Goal: Navigation & Orientation: Find specific page/section

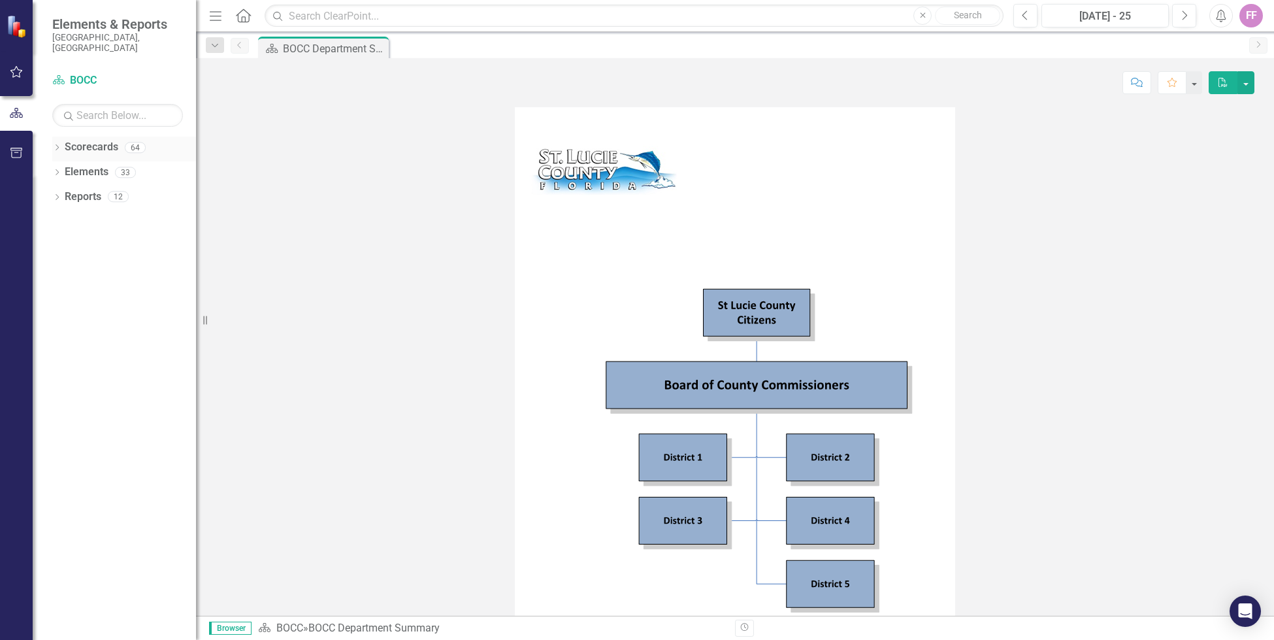
click at [59, 145] on icon "Dropdown" at bounding box center [56, 148] width 9 height 7
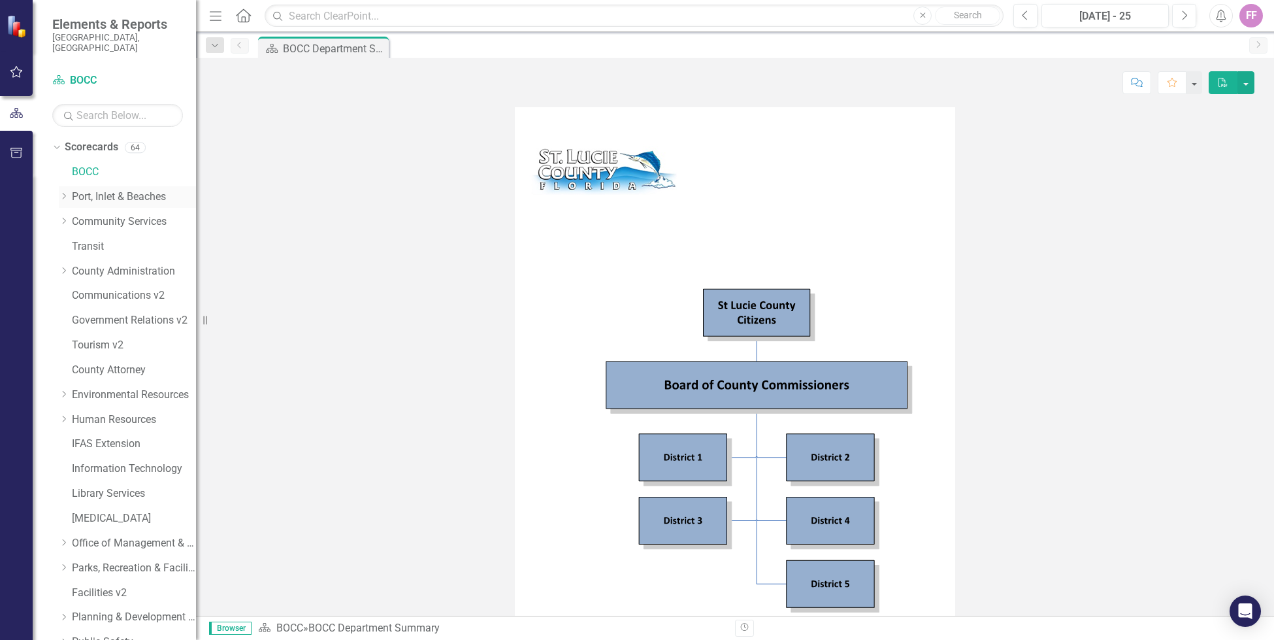
click at [95, 192] on link "Port, Inlet & Beaches" at bounding box center [134, 197] width 124 height 15
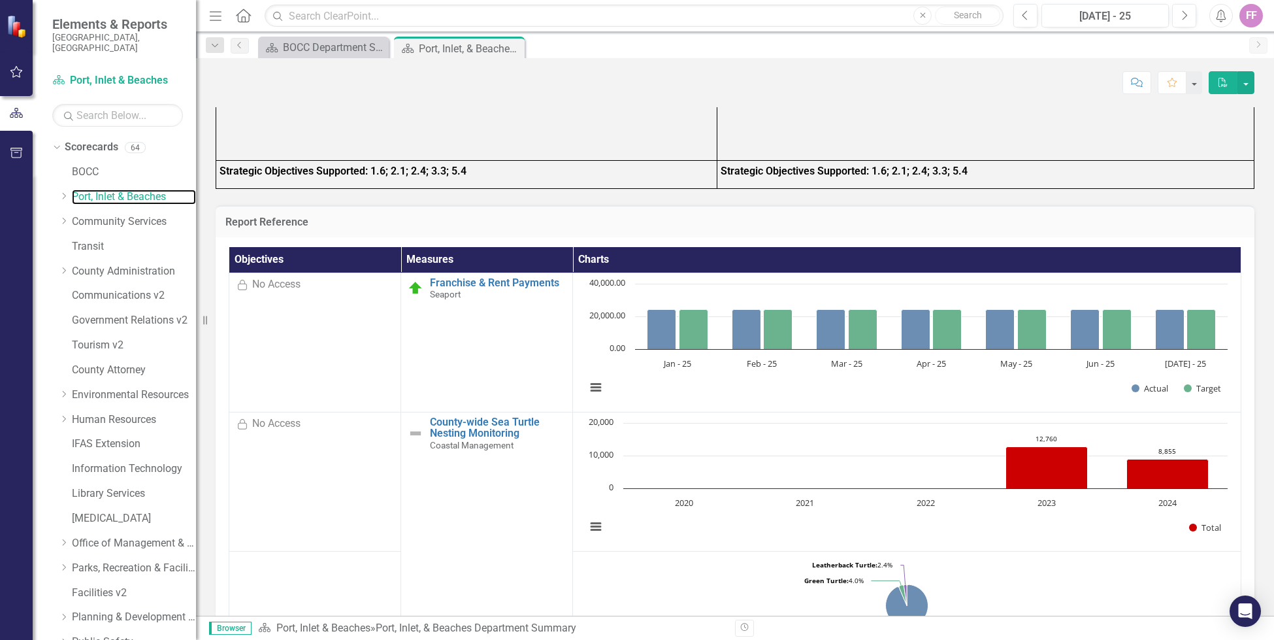
scroll to position [2029, 0]
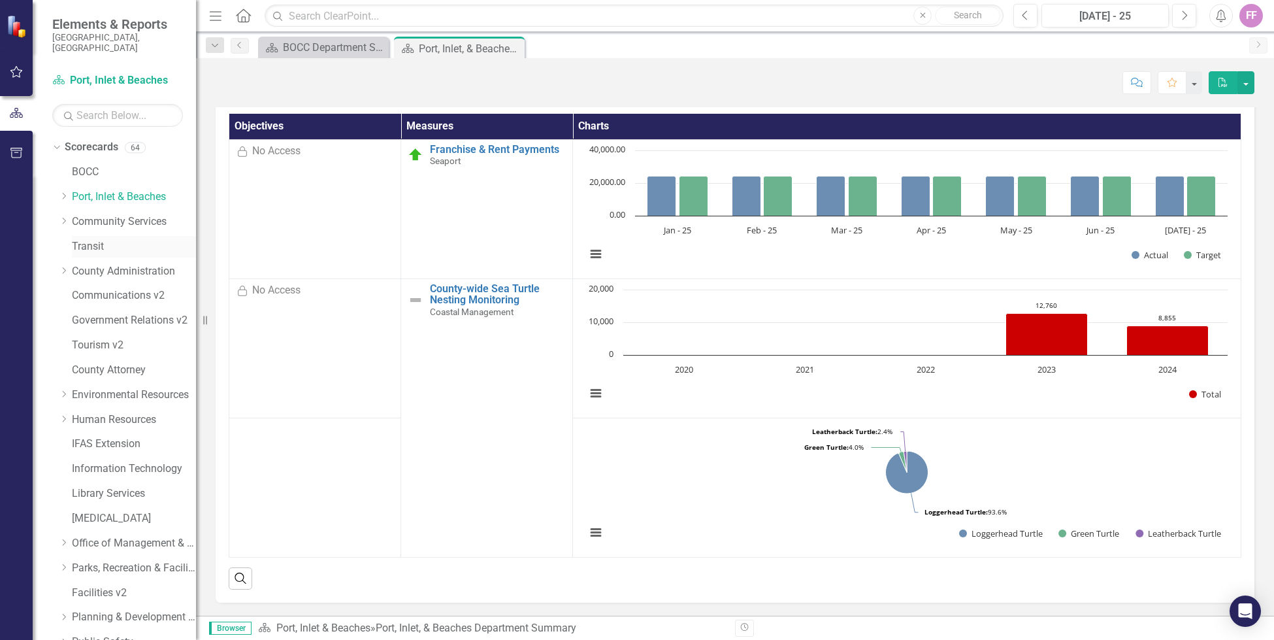
click at [95, 239] on link "Transit" at bounding box center [134, 246] width 124 height 15
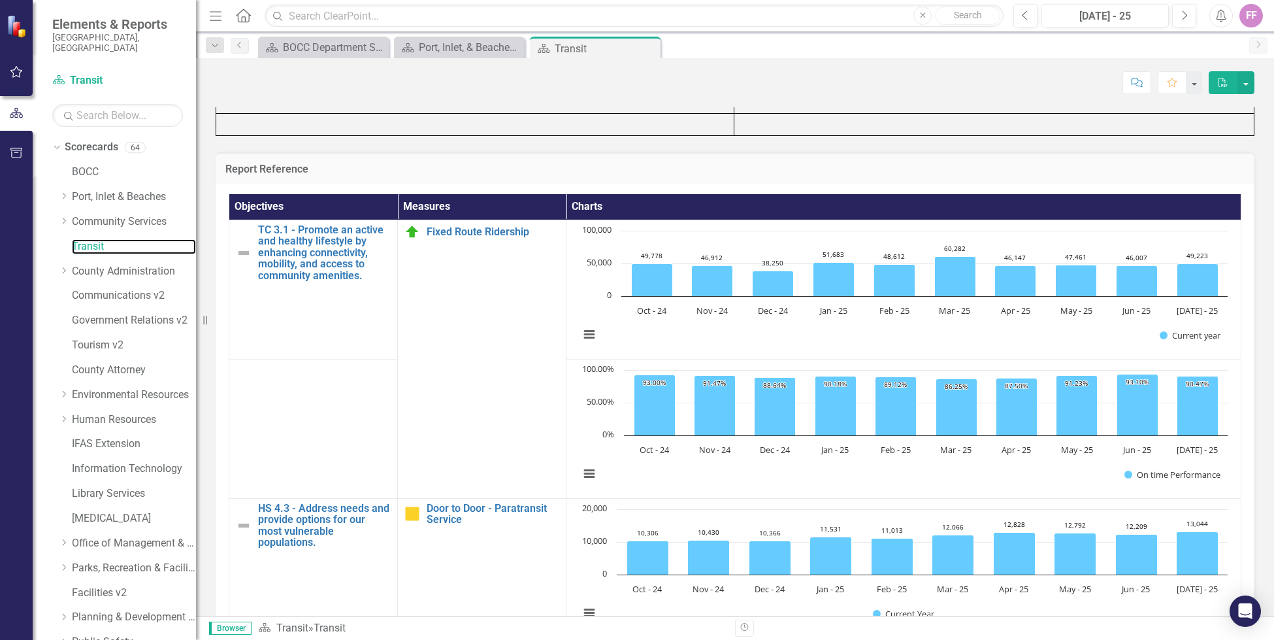
scroll to position [1321, 0]
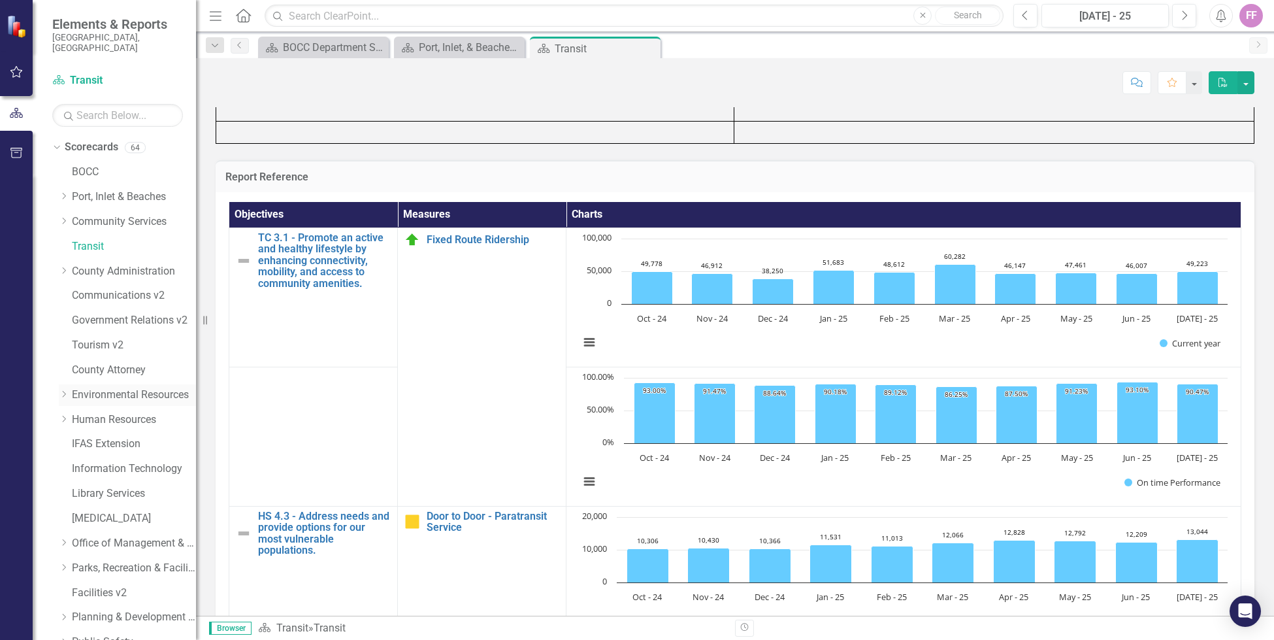
click at [116, 388] on link "Environmental Resources" at bounding box center [134, 395] width 124 height 15
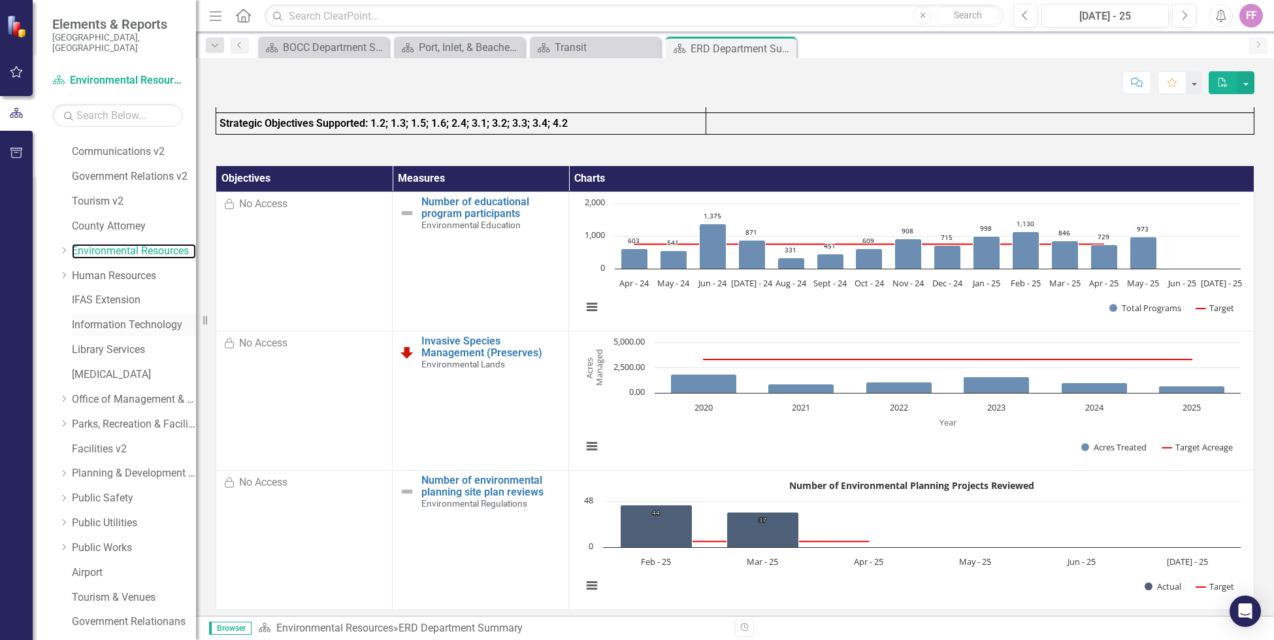
scroll to position [146, 0]
click at [121, 365] on link "[MEDICAL_DATA]" at bounding box center [134, 372] width 124 height 15
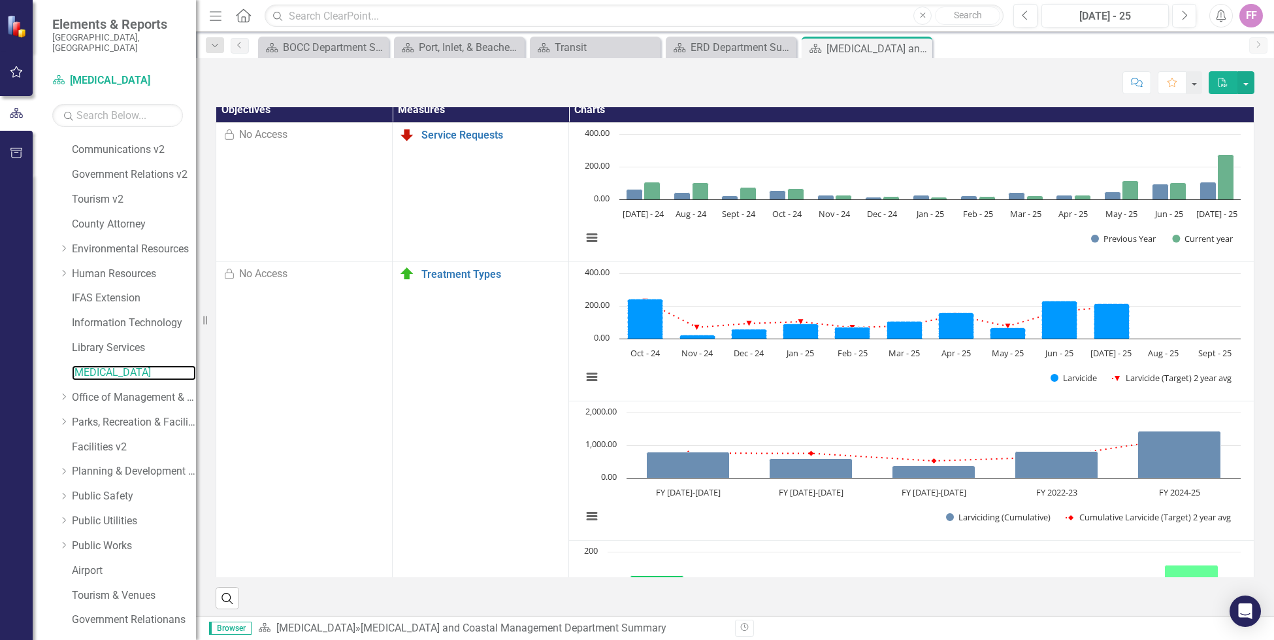
scroll to position [598, 0]
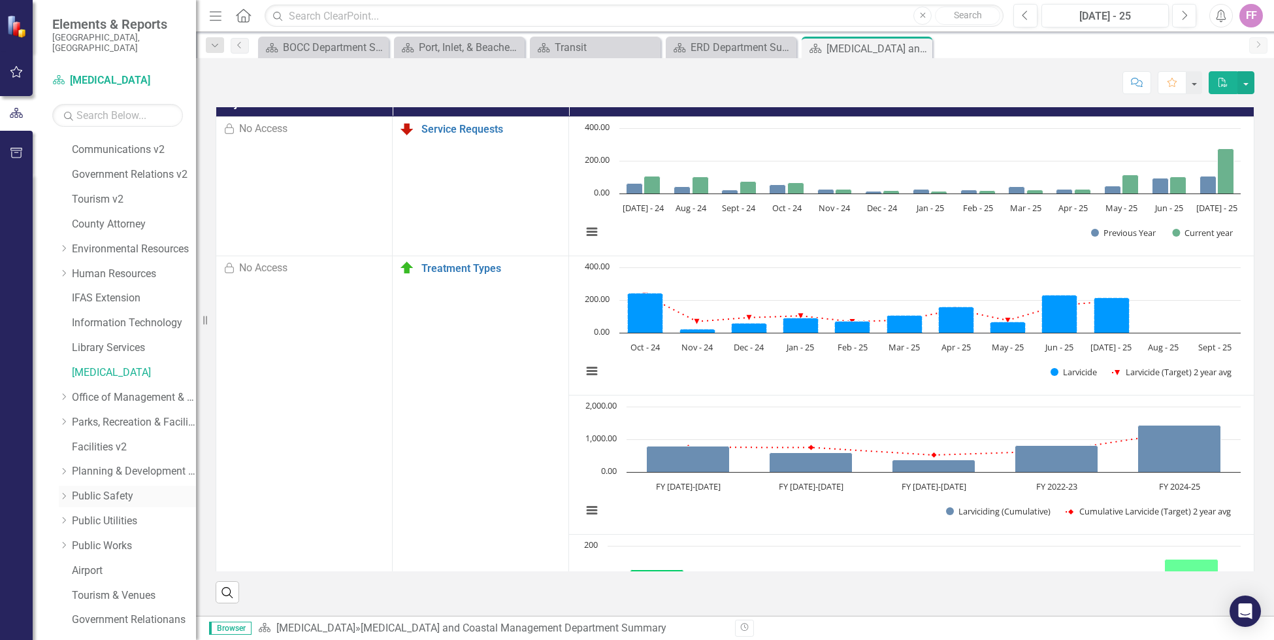
click at [120, 489] on link "Public Safety" at bounding box center [134, 496] width 124 height 15
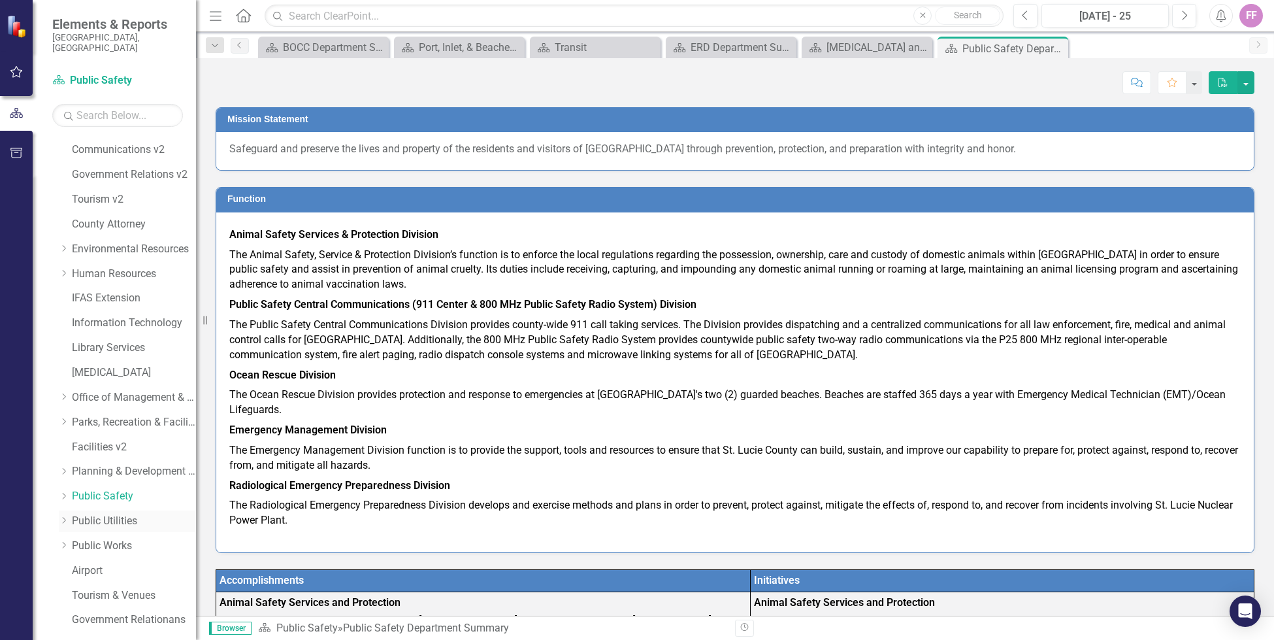
click at [120, 514] on link "Public Utilities" at bounding box center [134, 521] width 124 height 15
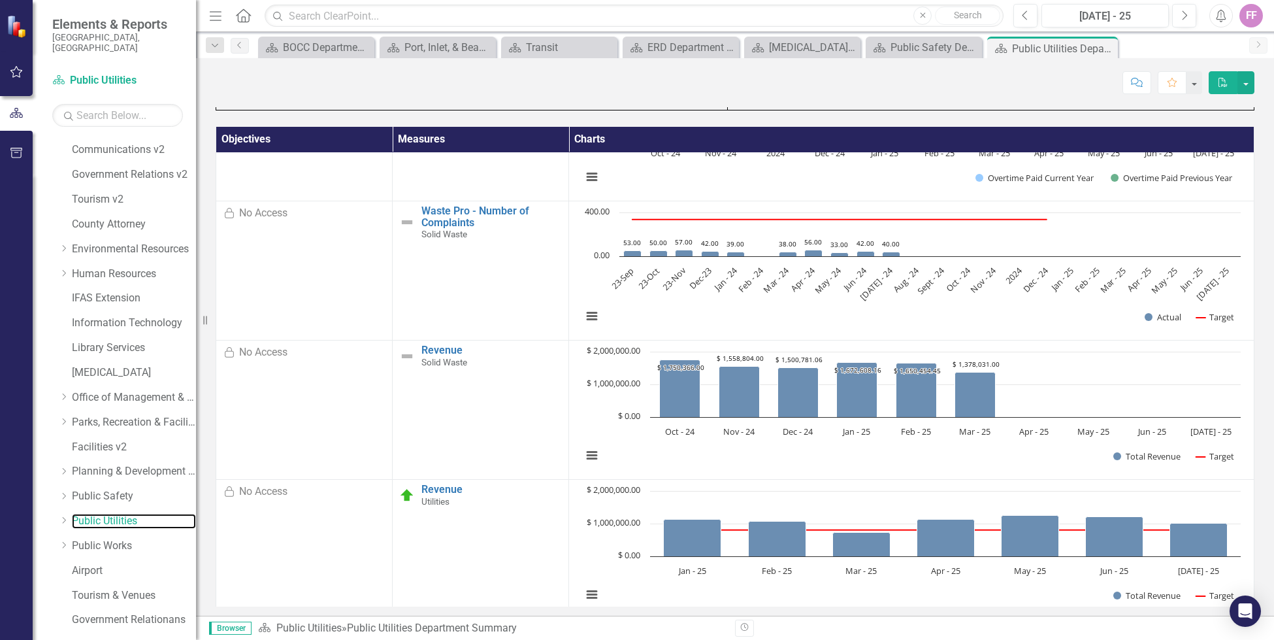
scroll to position [103, 0]
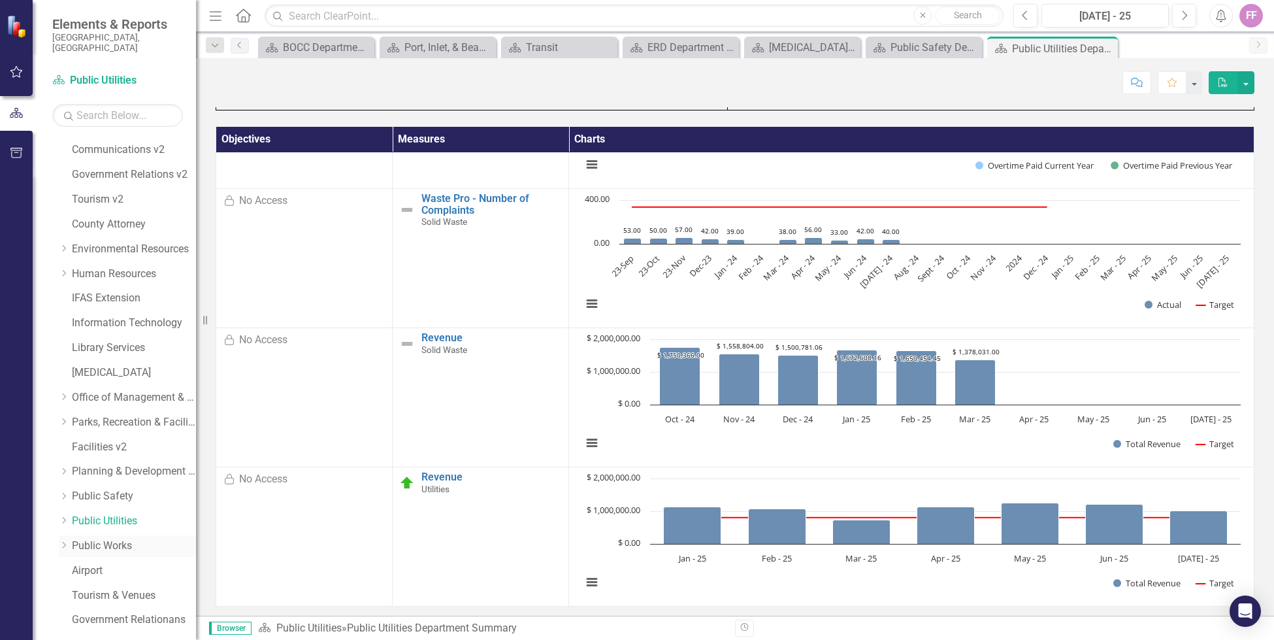
click at [114, 539] on link "Public Works" at bounding box center [134, 546] width 124 height 15
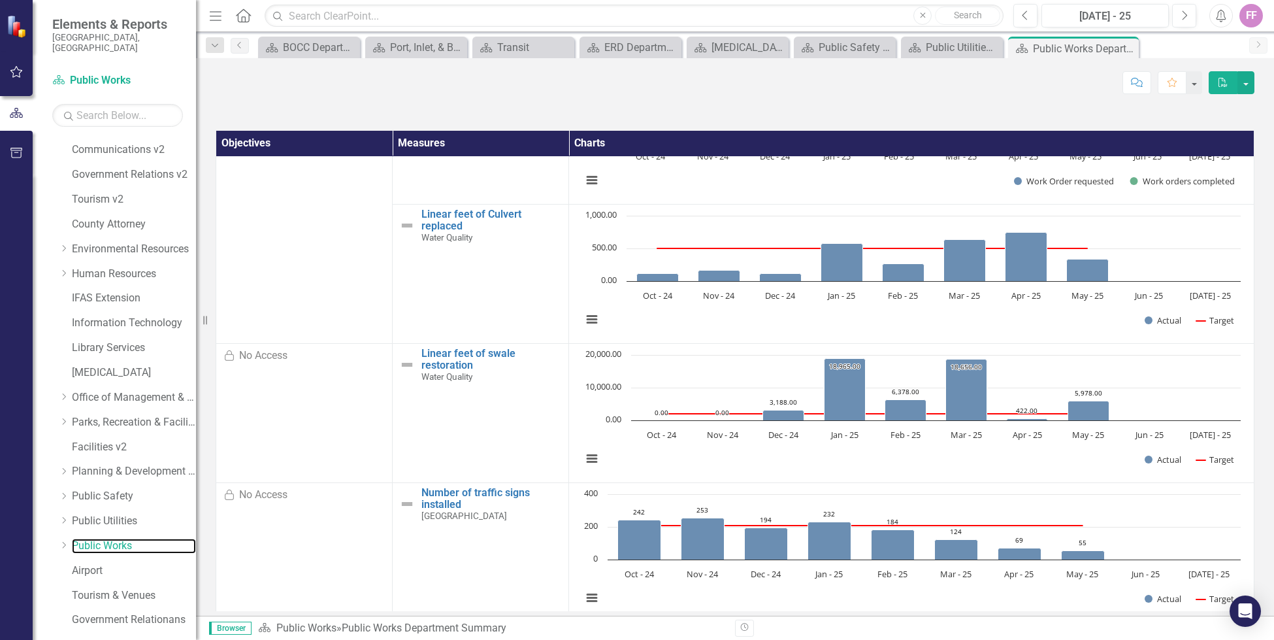
scroll to position [939, 0]
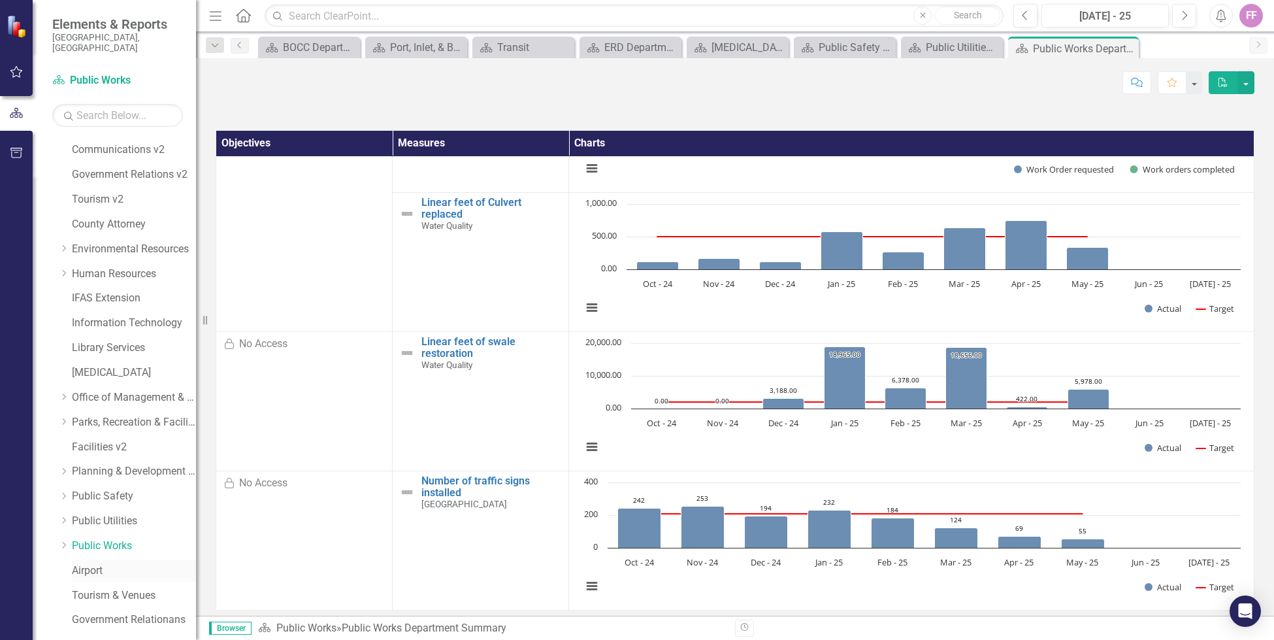
click at [96, 563] on link "Airport" at bounding box center [134, 570] width 124 height 15
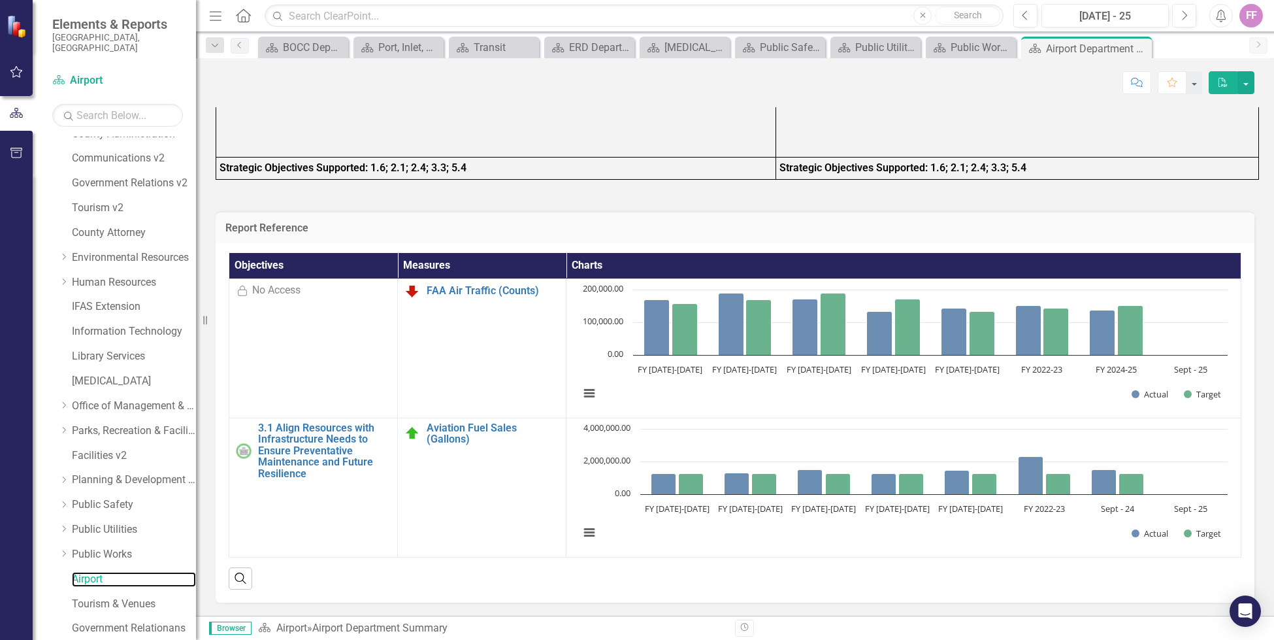
scroll to position [177, 0]
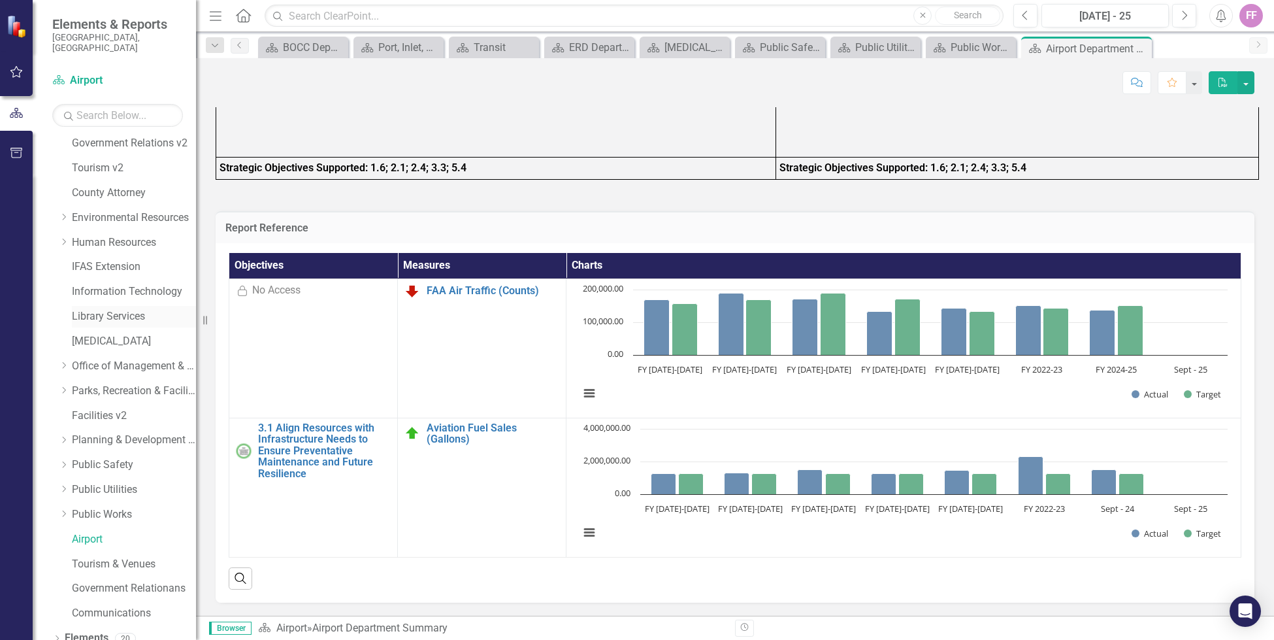
click at [115, 309] on link "Library Services" at bounding box center [134, 316] width 124 height 15
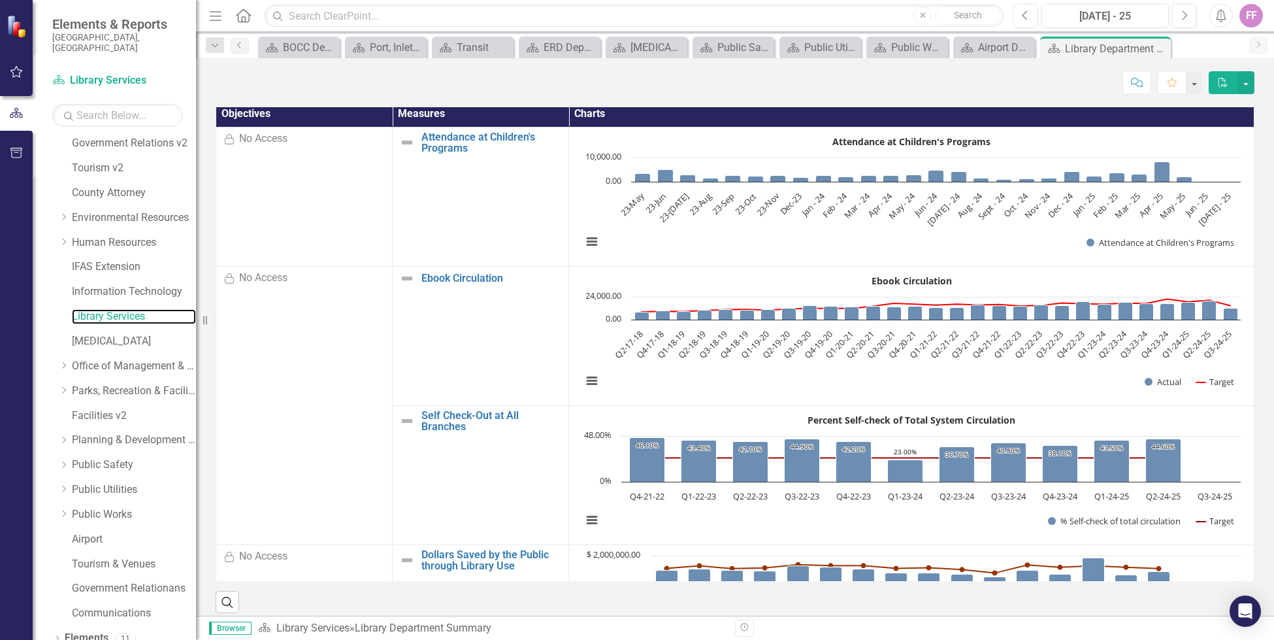
scroll to position [518, 0]
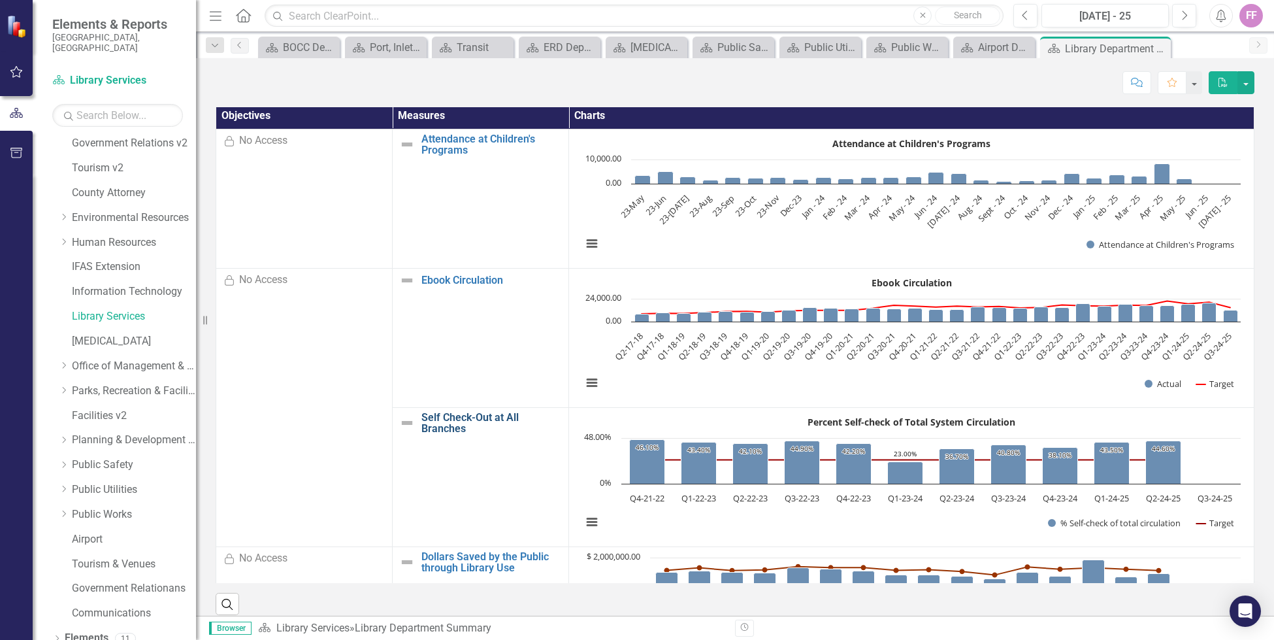
click at [450, 412] on link "Self Check-Out at All Branches" at bounding box center [492, 423] width 141 height 23
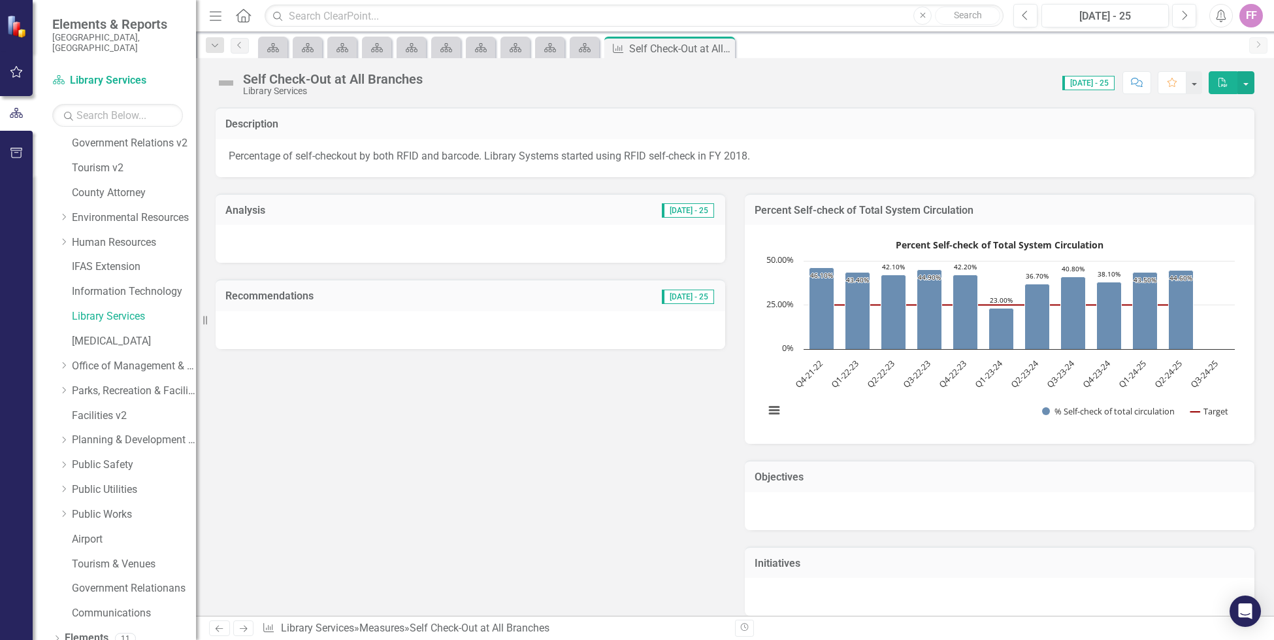
scroll to position [14, 0]
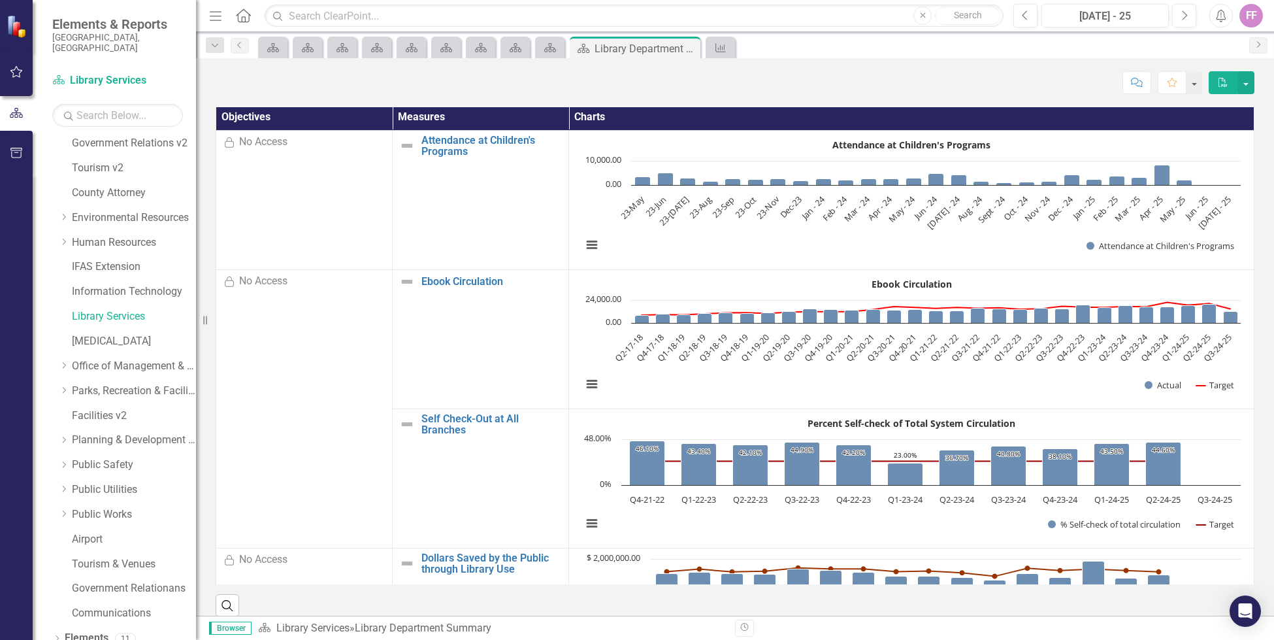
drag, startPoint x: 421, startPoint y: 268, endPoint x: 514, endPoint y: 428, distance: 185.4
click at [519, 428] on tbody "Locked No Access Attendance at Children's Programs Link Open Element Loading...…" at bounding box center [735, 408] width 1039 height 557
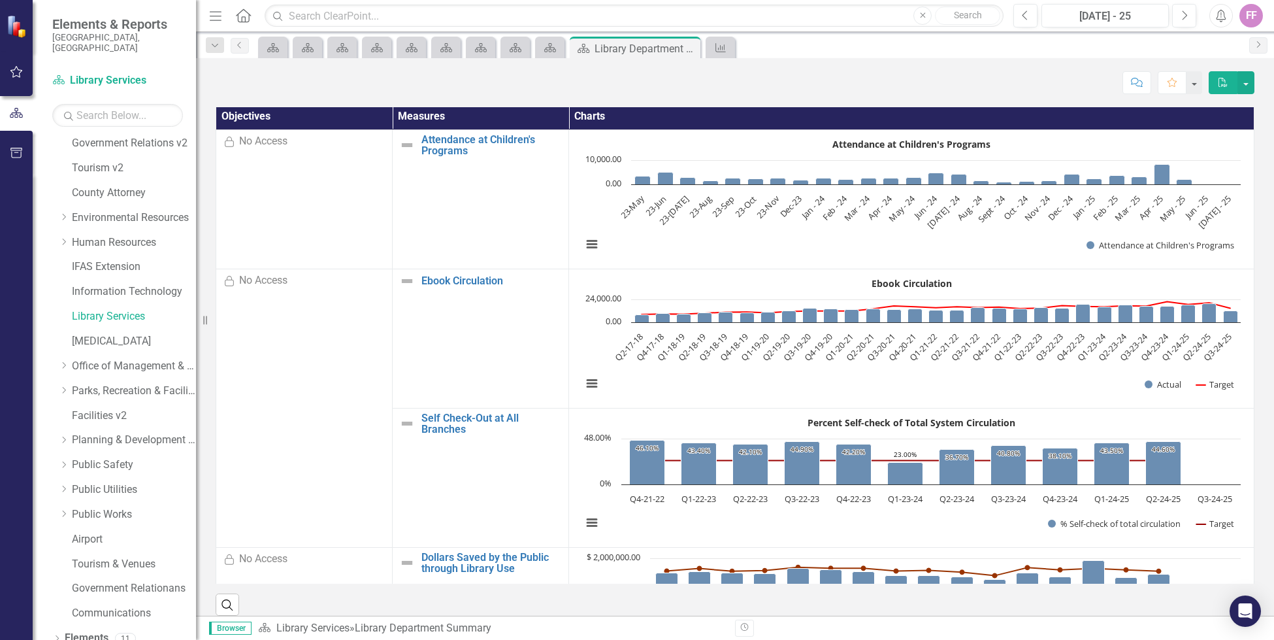
drag, startPoint x: 454, startPoint y: 422, endPoint x: 427, endPoint y: 241, distance: 183.0
click at [427, 241] on tbody "Locked No Access Attendance at Children's Programs Link Open Element Loading...…" at bounding box center [735, 407] width 1039 height 557
